Goal: Find specific page/section: Find specific page/section

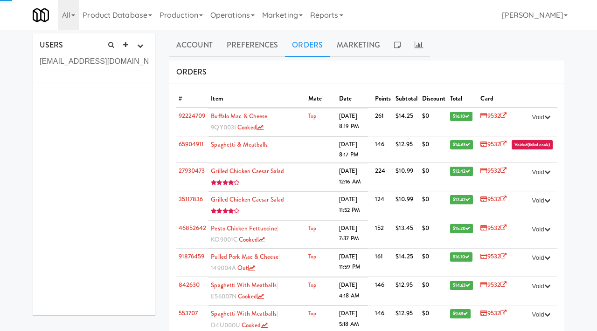
type input "[EMAIL_ADDRESS][DOMAIN_NAME]"
click at [100, 115] on span "naveeduv7121" at bounding box center [96, 119] width 35 height 9
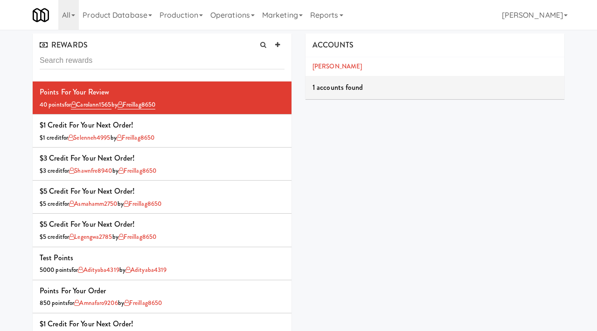
click at [202, 12] on link "Production" at bounding box center [181, 15] width 51 height 30
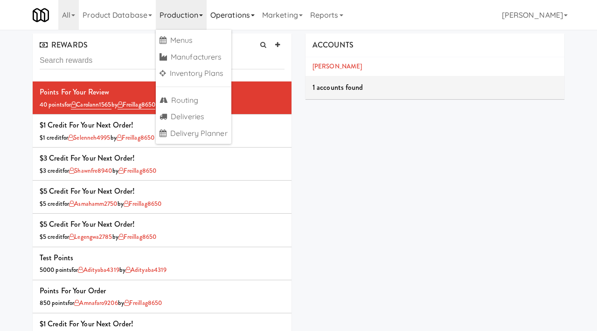
click at [252, 16] on link "Operations" at bounding box center [232, 15] width 52 height 30
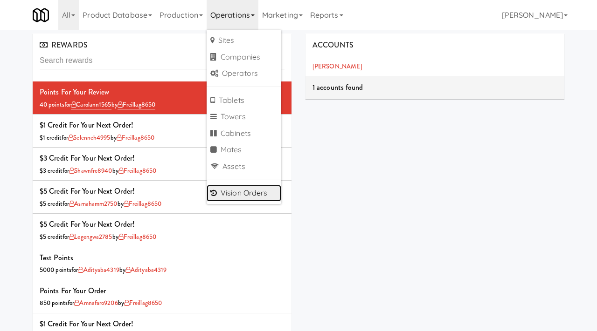
click at [231, 187] on link "Vision Orders" at bounding box center [243, 193] width 75 height 17
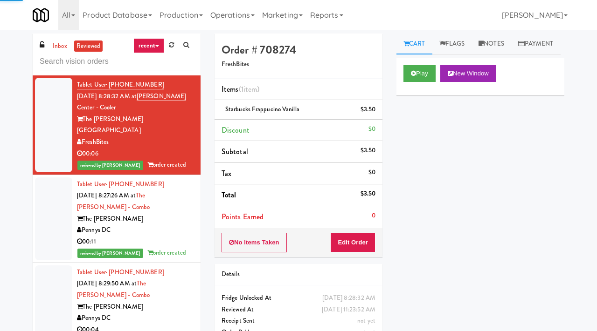
click at [54, 66] on input "text" at bounding box center [117, 61] width 154 height 17
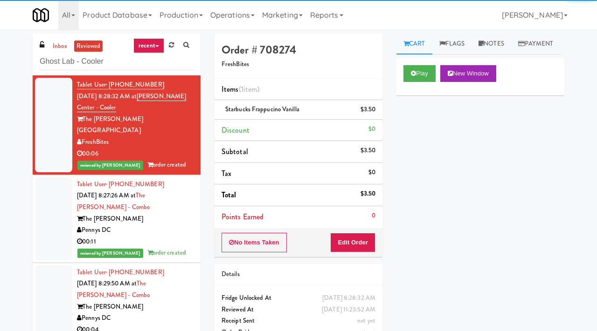
type input "Ghost Lab - Cooler"
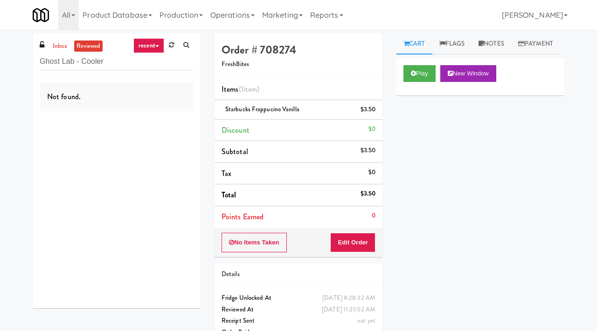
click at [155, 45] on icon at bounding box center [157, 46] width 4 height 2
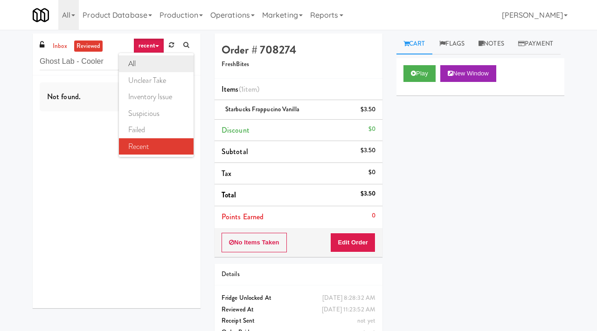
click at [146, 58] on link "all" at bounding box center [156, 63] width 75 height 17
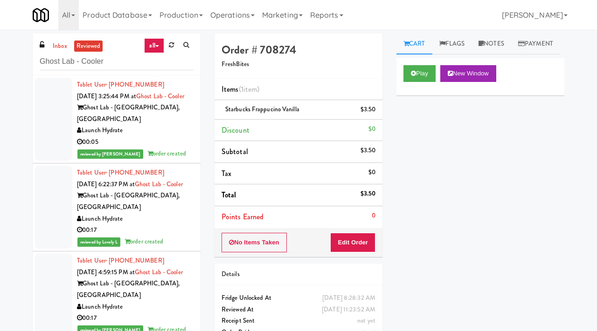
click at [170, 137] on div "00:05" at bounding box center [135, 143] width 117 height 12
